Goal: Task Accomplishment & Management: Complete application form

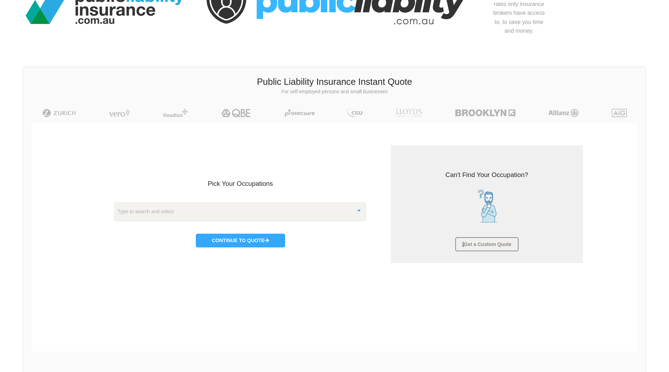
scroll to position [70, 0]
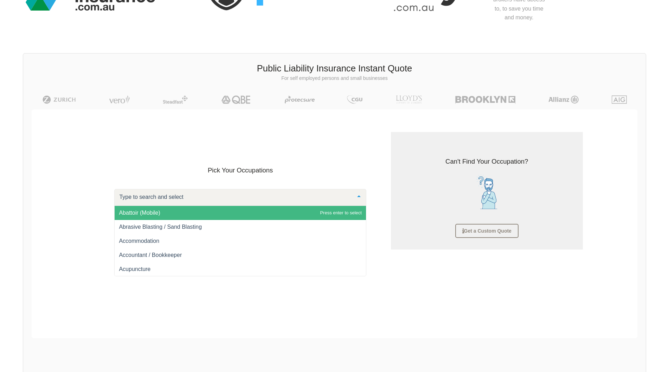
click at [361, 197] on div at bounding box center [359, 196] width 14 height 15
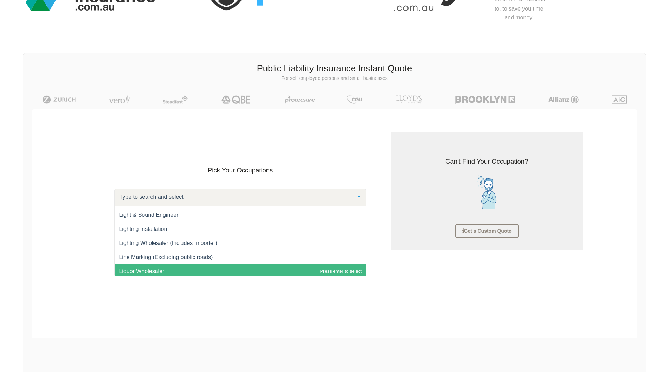
scroll to position [5502, 0]
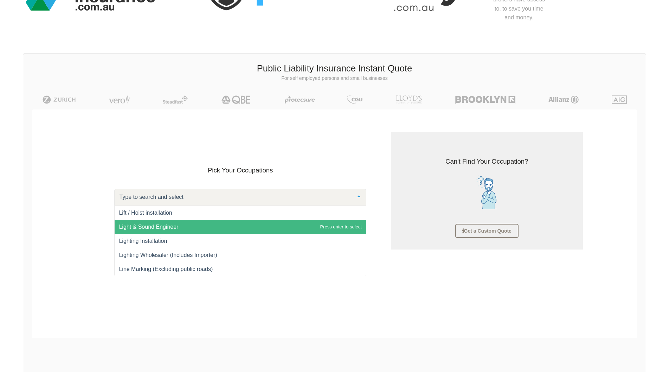
click at [306, 227] on span "Light & Sound Engineer" at bounding box center [241, 227] width 252 height 14
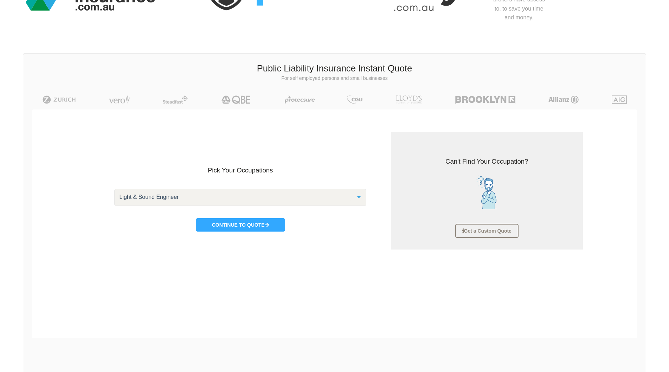
click at [356, 195] on div at bounding box center [359, 196] width 14 height 15
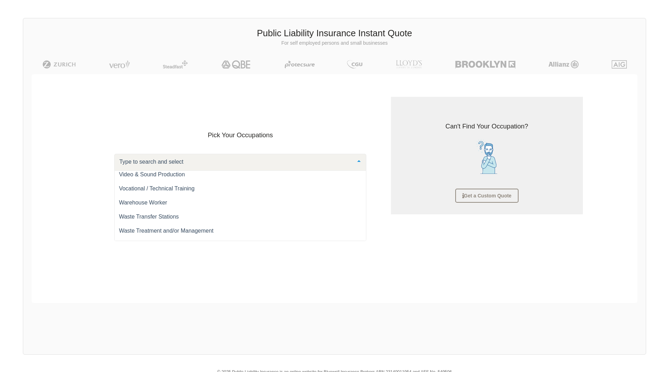
scroll to position [9783, 0]
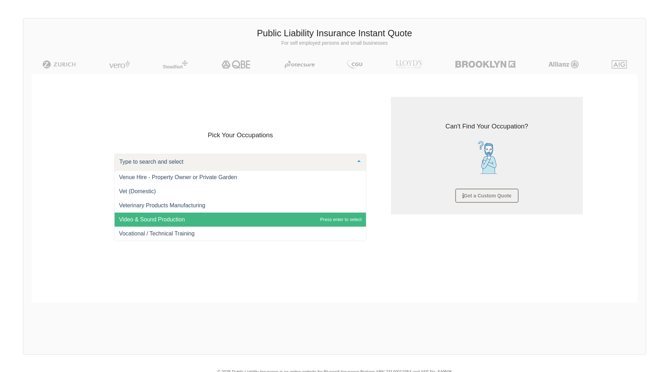
click at [293, 221] on span "Video & Sound Production" at bounding box center [241, 219] width 252 height 14
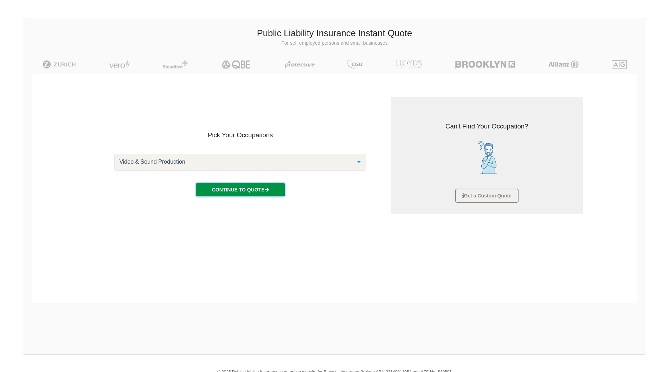
click at [260, 188] on button "Continue to Quote" at bounding box center [240, 189] width 89 height 13
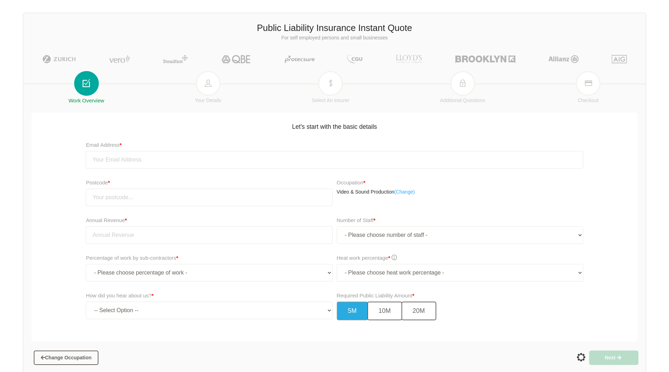
scroll to position [123, 0]
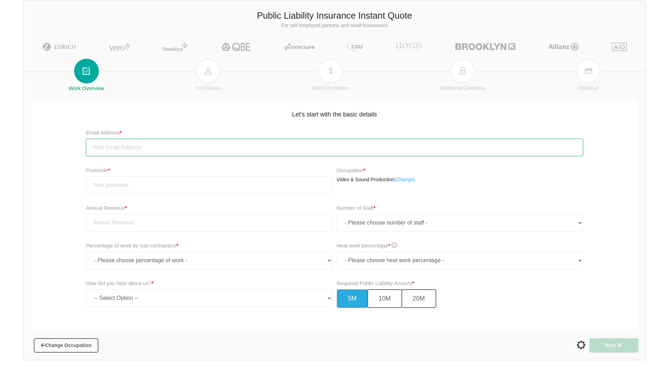
click at [120, 147] on input "email" at bounding box center [334, 148] width 497 height 18
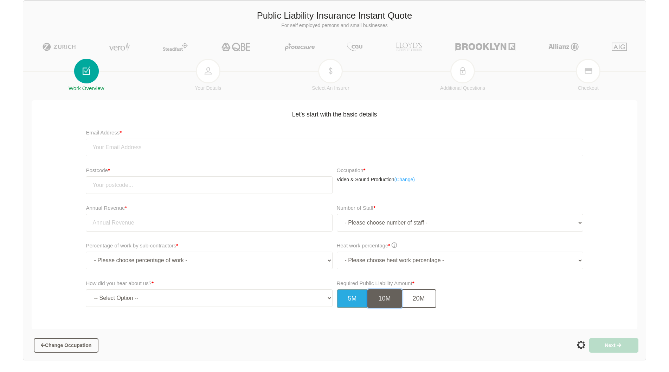
click at [383, 295] on button "10M" at bounding box center [385, 298] width 35 height 19
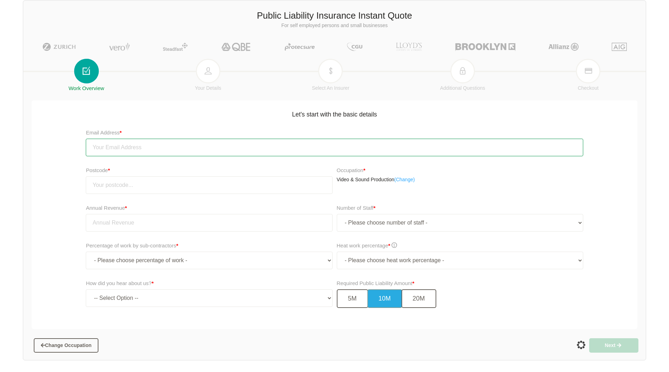
click at [127, 148] on input "email" at bounding box center [334, 148] width 497 height 18
type input "[EMAIL_ADDRESS][DOMAIN_NAME]"
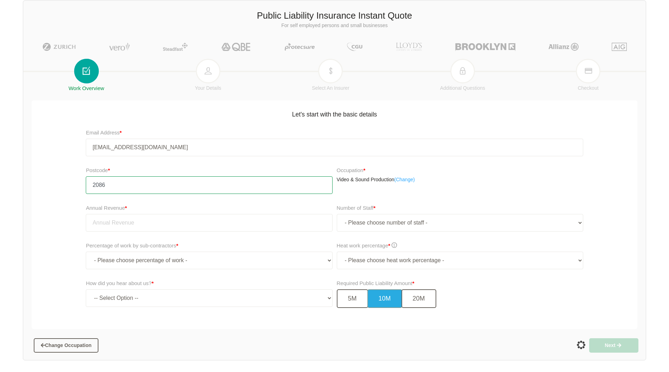
type input "2086"
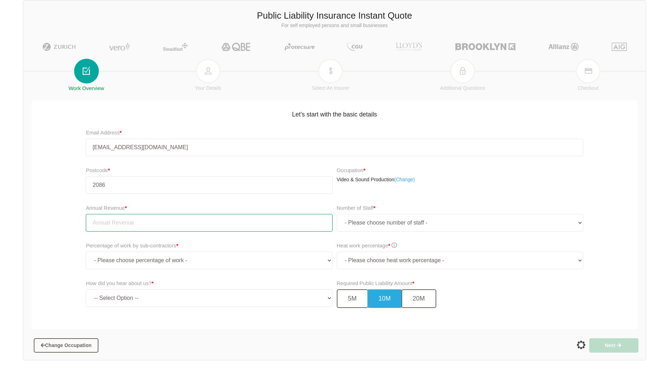
click at [159, 222] on input "tel" at bounding box center [209, 223] width 247 height 18
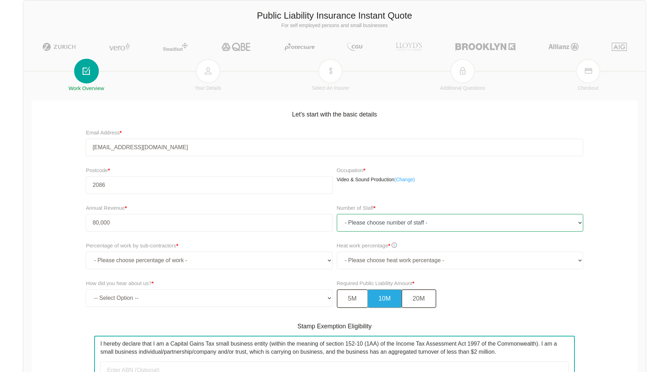
type input "80,000.00"
click at [579, 220] on select "- Please choose number of staff - 1 2 3 4 5 6 7 8 9 10 11+" at bounding box center [460, 223] width 247 height 18
select select "1"
click at [337, 214] on select "- Please choose number of staff - 1 2 3 4 5 6 7 8 9 10 11+" at bounding box center [460, 223] width 247 height 18
click at [325, 258] on select "- Please choose percentage of work - 0% 0 to 9.99% 10% to 19.99% 20% to 29.99% …" at bounding box center [209, 261] width 247 height 18
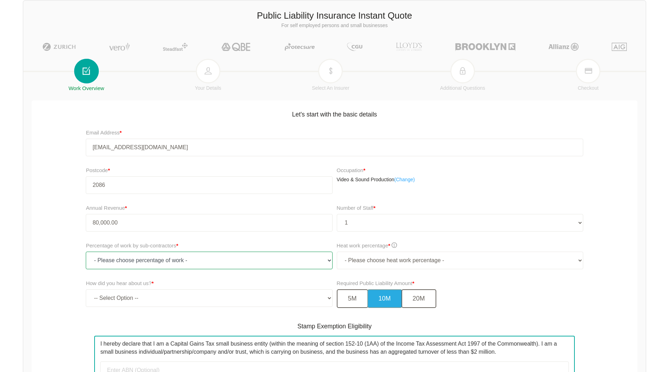
select select "0"
click at [86, 252] on select "- Please choose percentage of work - 0% 0 to 9.99% 10% to 19.99% 20% to 29.99% …" at bounding box center [209, 261] width 247 height 18
click at [553, 260] on select "- Please choose heat work percentage - 0% 0 to 5% Above 5%" at bounding box center [460, 261] width 247 height 18
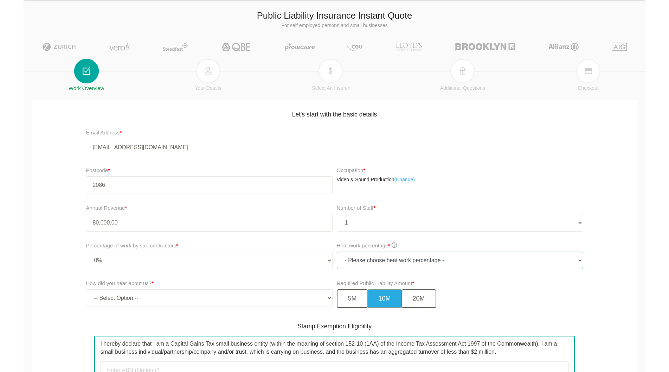
select select "0"
click at [337, 252] on select "- Please choose heat work percentage - 0% 0 to 5% Above 5%" at bounding box center [460, 261] width 247 height 18
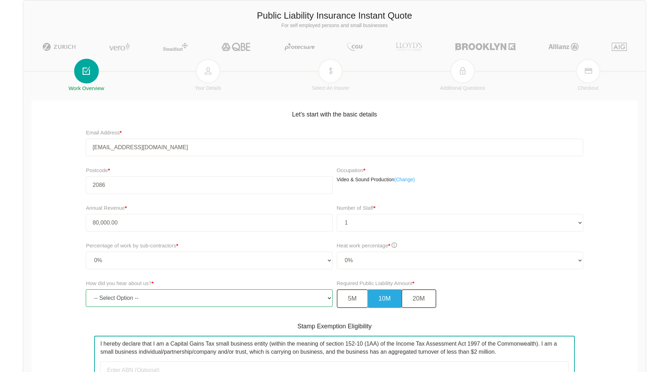
click at [318, 298] on select "-- Select Option -- TV Commercial Google Search Bing Search Referred by Someone…" at bounding box center [209, 298] width 247 height 18
select select "google"
click at [86, 289] on select "-- Select Option -- TV Commercial Google Search Bing Search Referred by Someone…" at bounding box center [209, 298] width 247 height 18
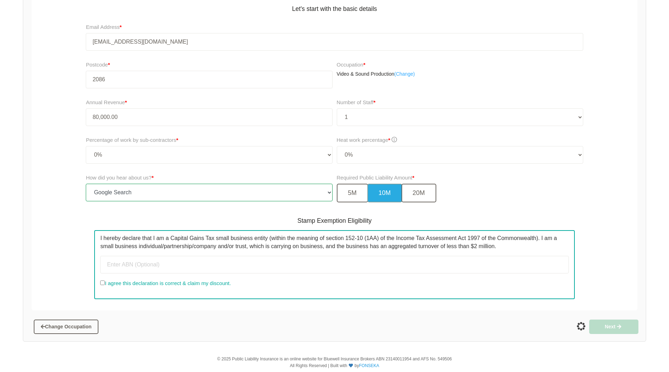
scroll to position [263, 0]
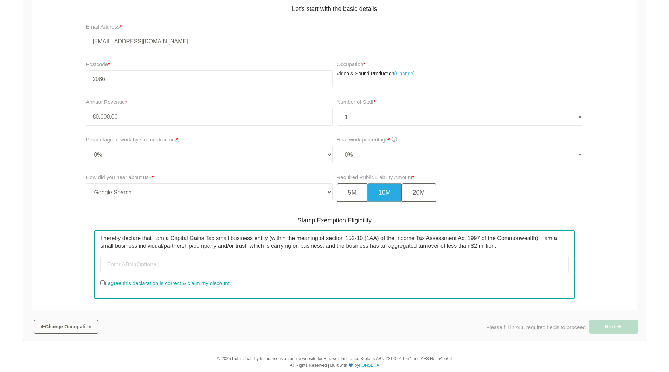
click at [102, 283] on input "I agree this declaration is correct & claim my discount." at bounding box center [102, 282] width 5 height 5
checkbox input "true"
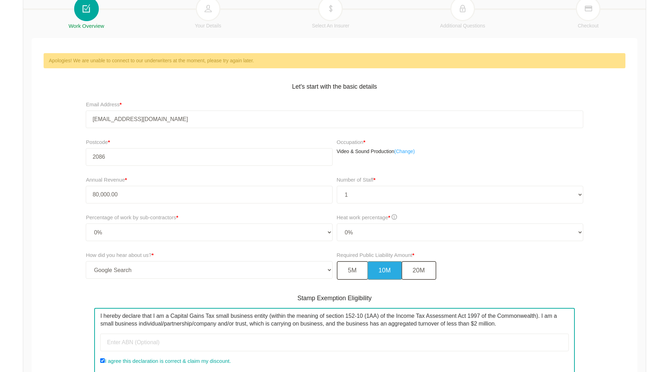
scroll to position [174, 0]
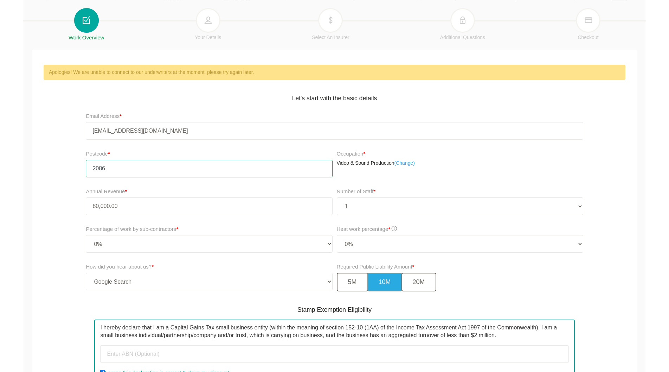
click at [123, 169] on input "2086" at bounding box center [209, 169] width 247 height 18
type input "2"
type input "2086"
click at [50, 290] on div "How did you hear about us? * -- Select Option -- TV Commercial Google Search Bi…" at bounding box center [335, 279] width 610 height 39
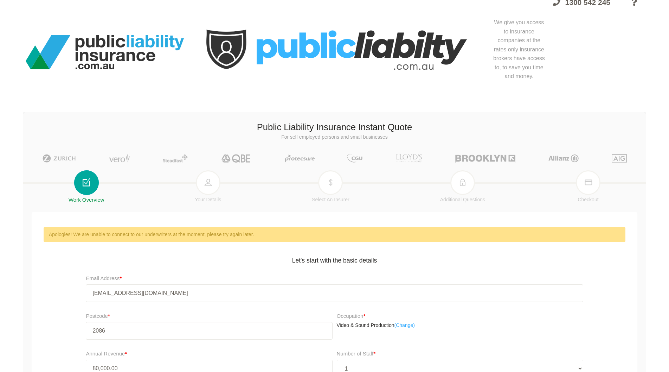
scroll to position [0, 0]
